Goal: Check status: Check status

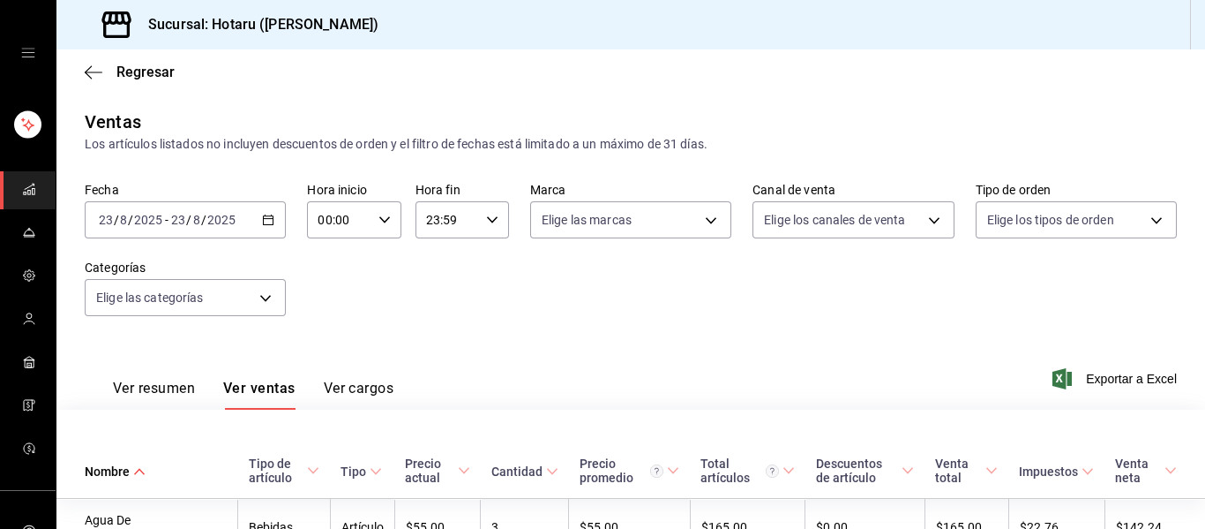
scroll to position [761, 0]
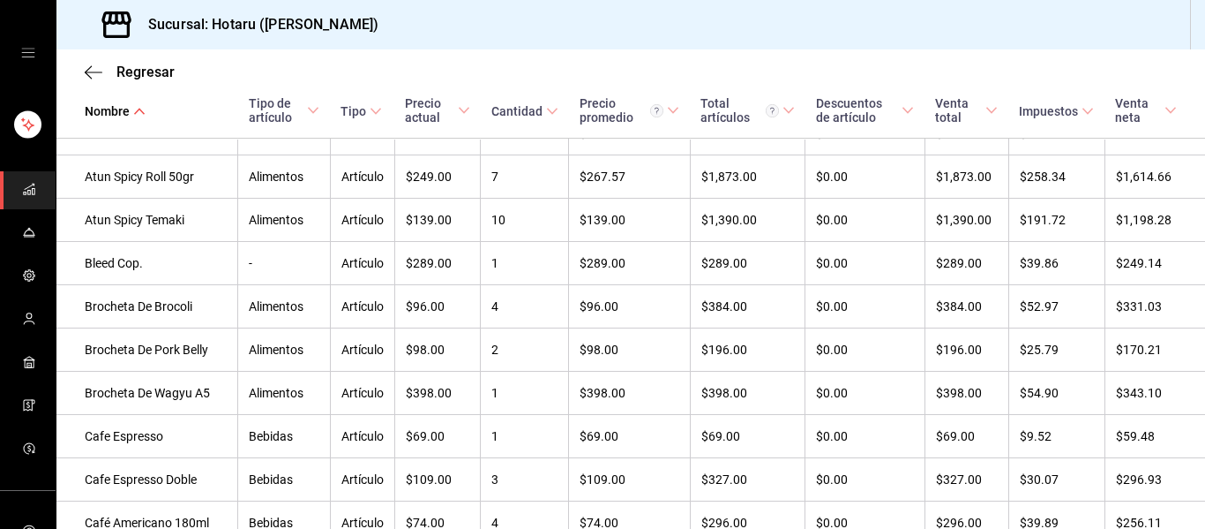
click at [34, 195] on link "mailbox folders" at bounding box center [28, 190] width 56 height 38
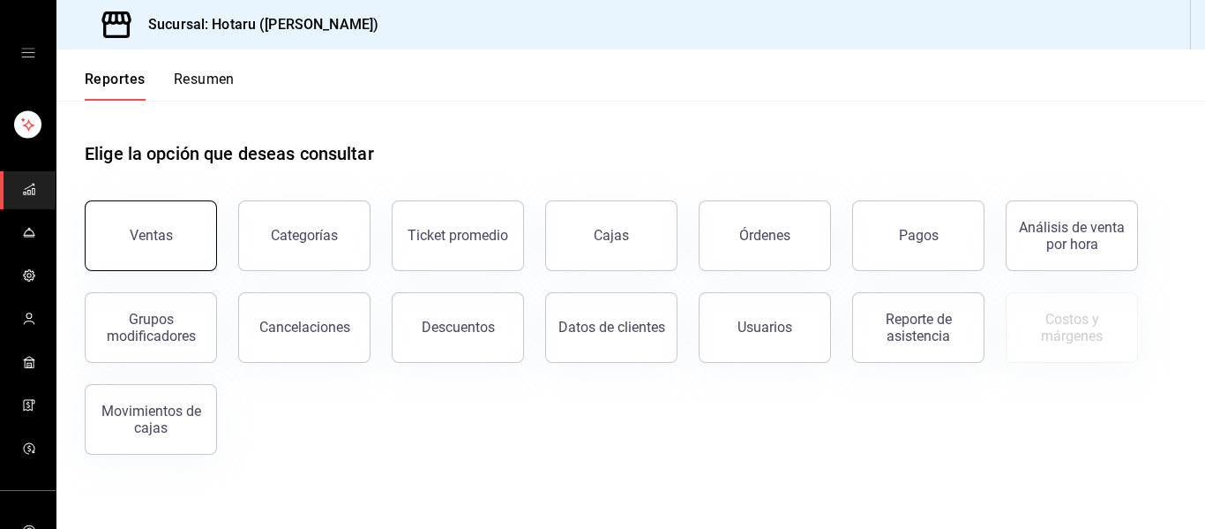
click at [187, 239] on button "Ventas" at bounding box center [151, 235] width 132 height 71
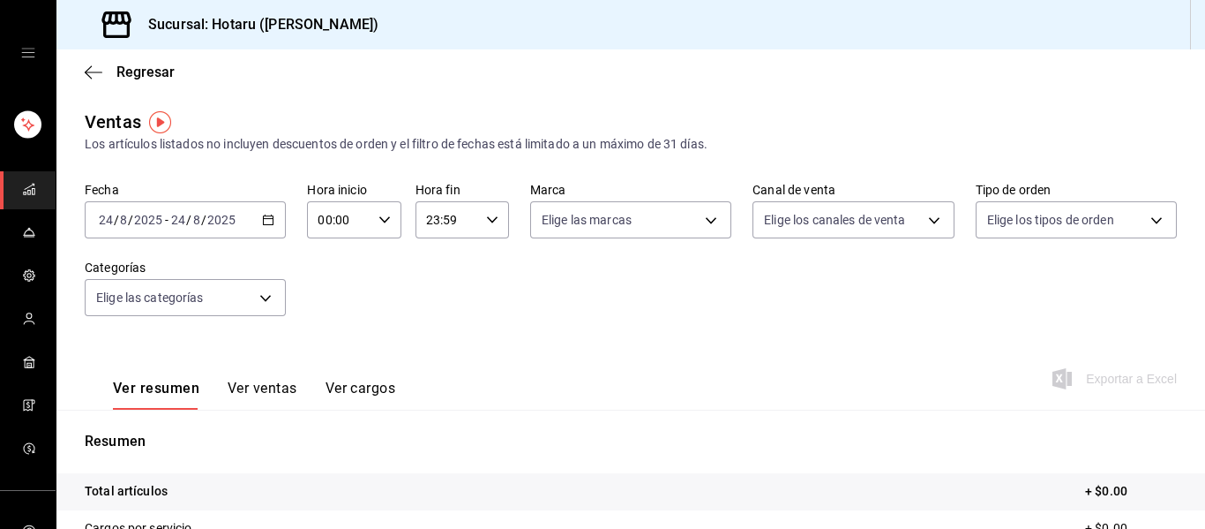
click at [266, 215] on \(Stroke\) "button" at bounding box center [268, 220] width 11 height 10
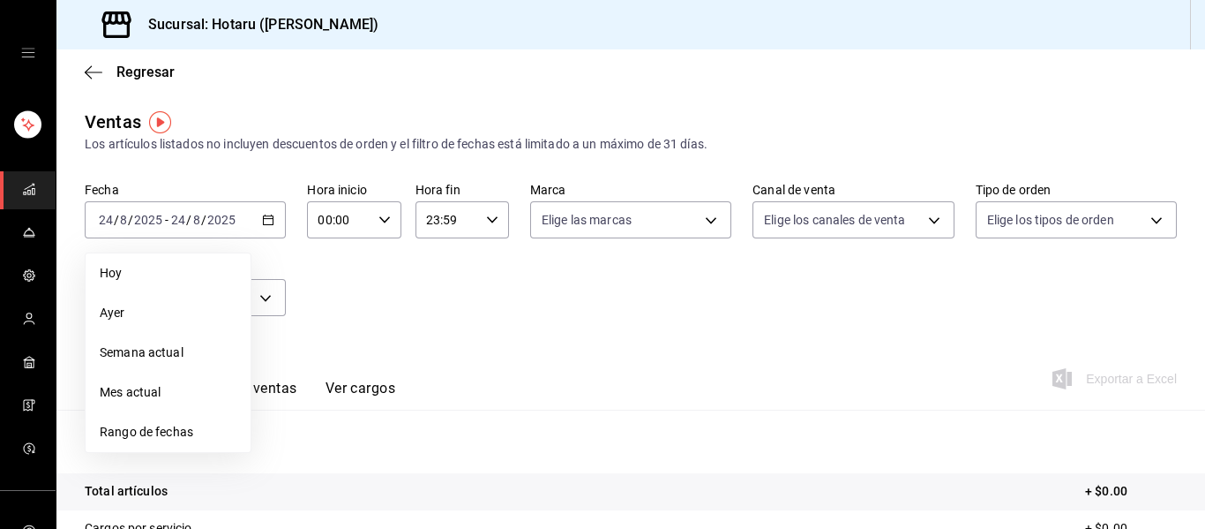
click at [169, 343] on span "Semana actual" at bounding box center [168, 352] width 137 height 19
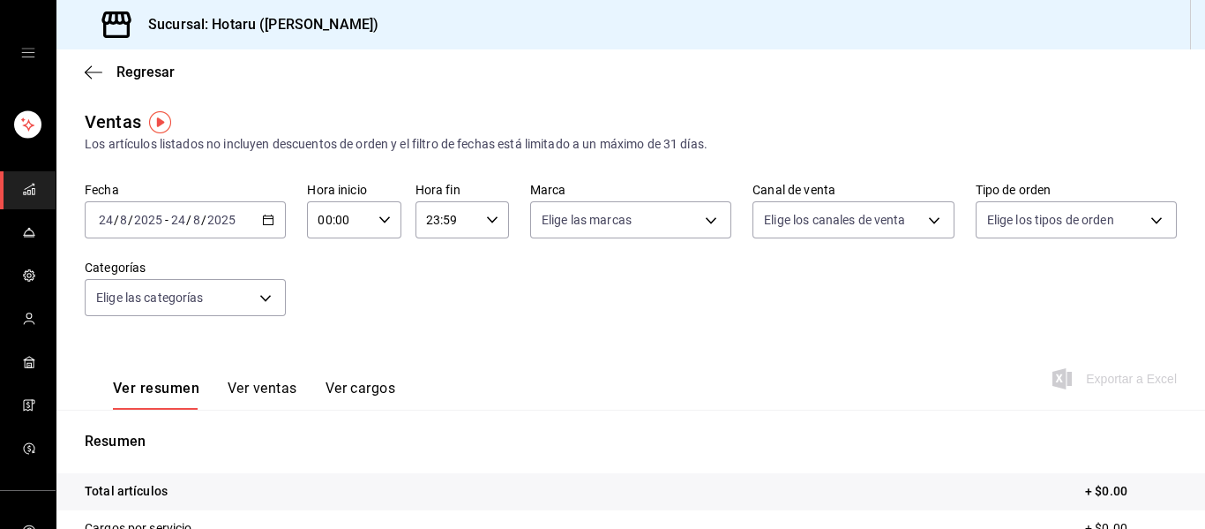
click at [256, 221] on div "[DATE] [DATE] - [DATE] [DATE]" at bounding box center [185, 219] width 201 height 37
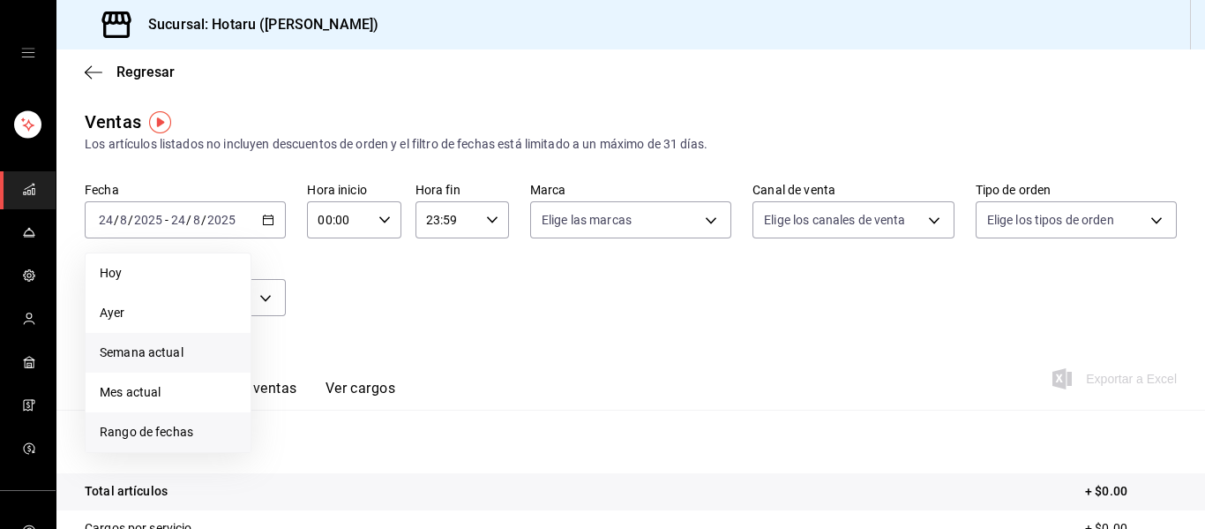
click at [177, 429] on span "Rango de fechas" at bounding box center [168, 432] width 137 height 19
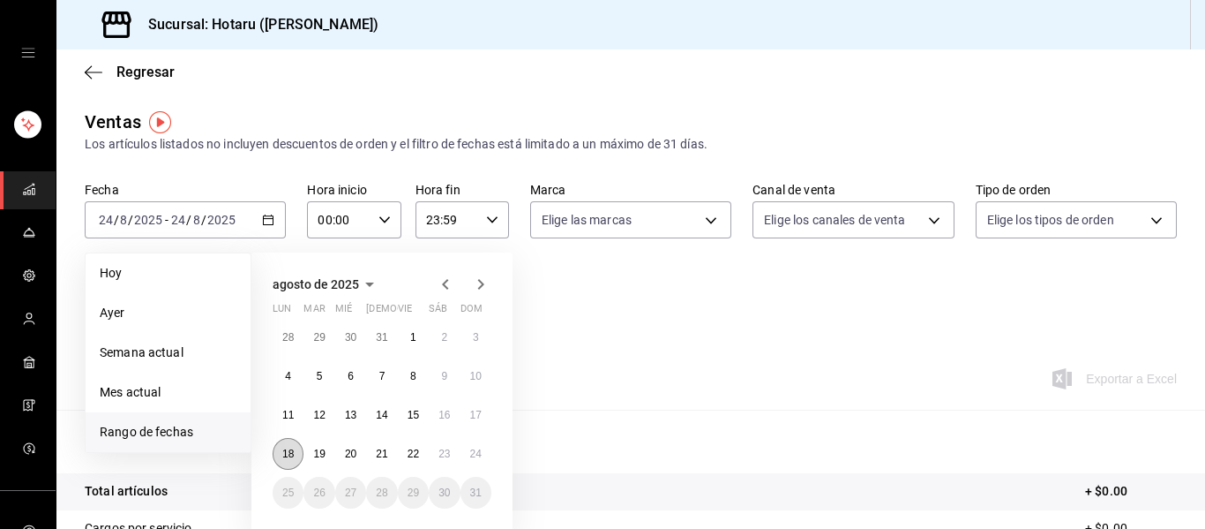
click at [287, 450] on abbr "18" at bounding box center [287, 453] width 11 height 12
click at [471, 452] on abbr "24" at bounding box center [475, 453] width 11 height 12
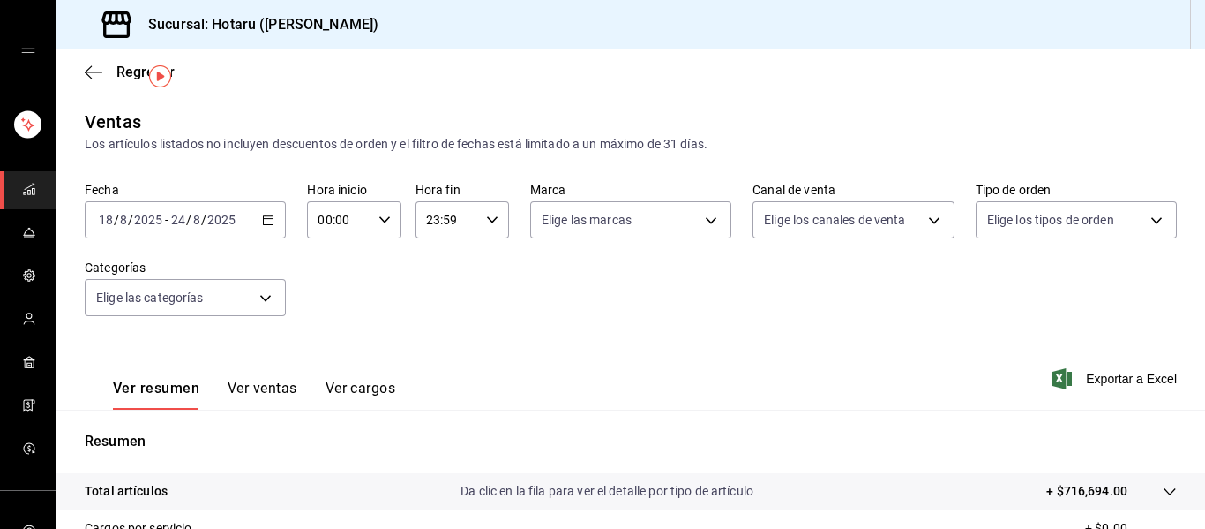
scroll to position [317, 0]
